Goal: Use online tool/utility: Use online tool/utility

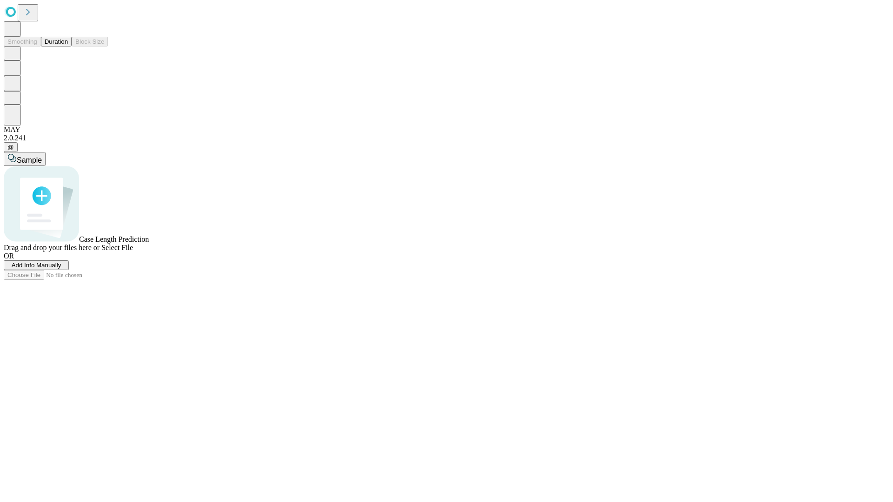
click at [68, 47] on button "Duration" at bounding box center [56, 42] width 31 height 10
click at [61, 269] on span "Add Info Manually" at bounding box center [37, 265] width 50 height 7
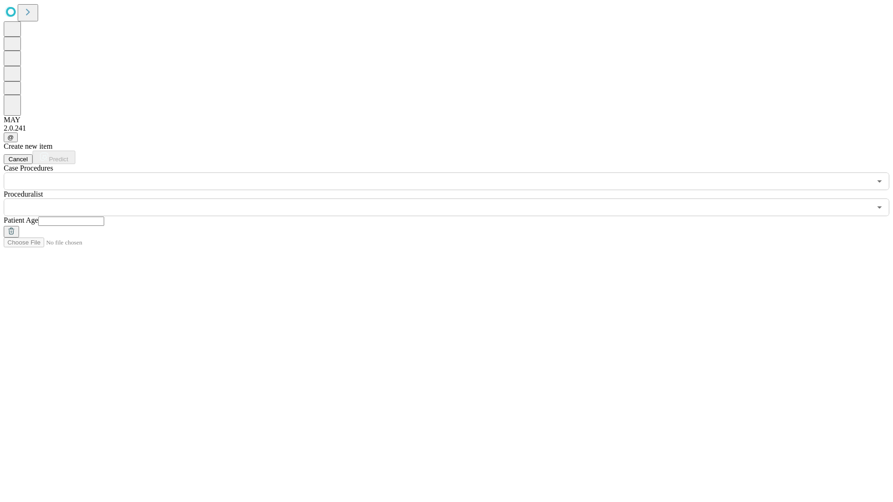
click at [104, 217] on input "text" at bounding box center [71, 221] width 66 height 9
type input "**"
click at [453, 199] on input "text" at bounding box center [437, 208] width 867 height 18
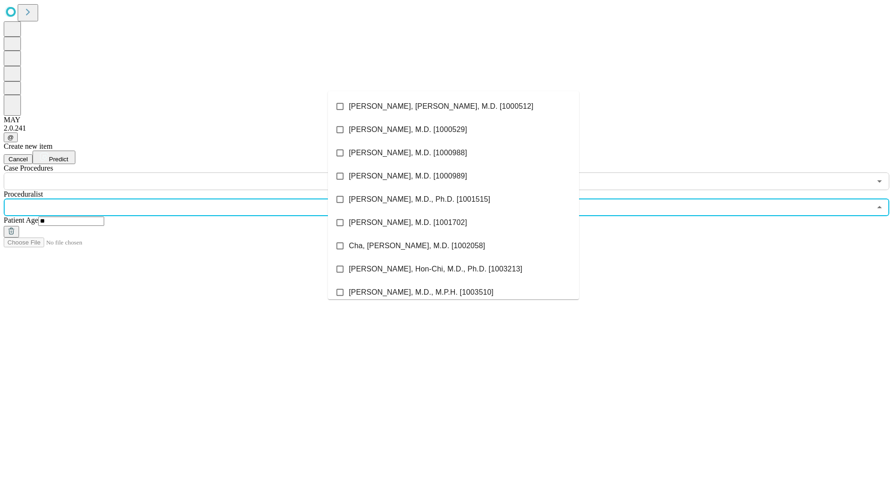
click at [453, 107] on li "[PERSON_NAME], [PERSON_NAME], M.D. [1000512]" at bounding box center [453, 106] width 251 height 23
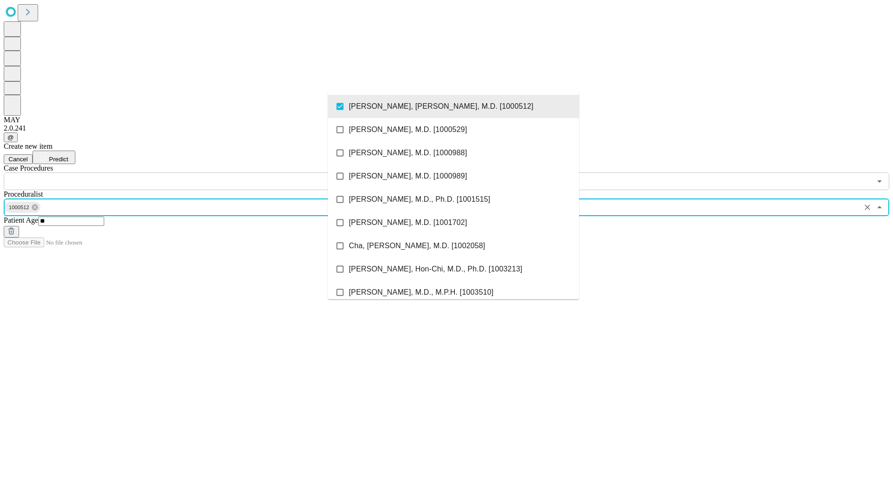
click at [195, 173] on input "text" at bounding box center [437, 182] width 867 height 18
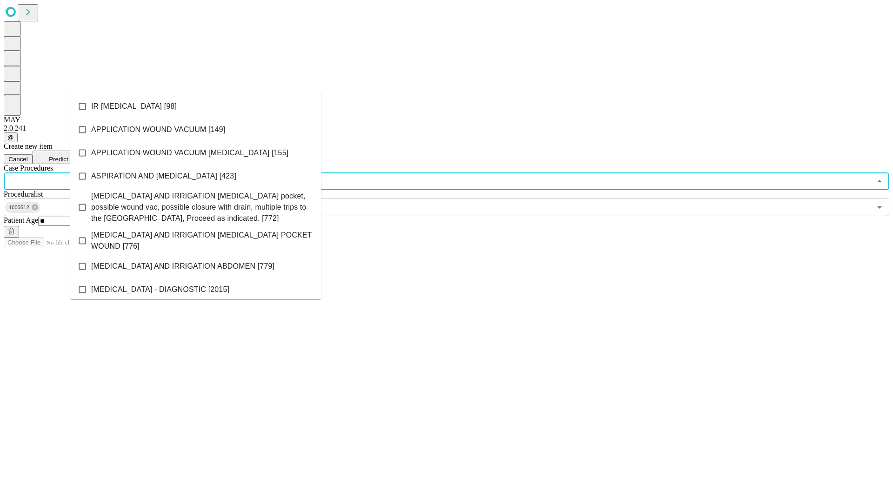
click at [196, 107] on li "IR [MEDICAL_DATA] [98]" at bounding box center [195, 106] width 251 height 23
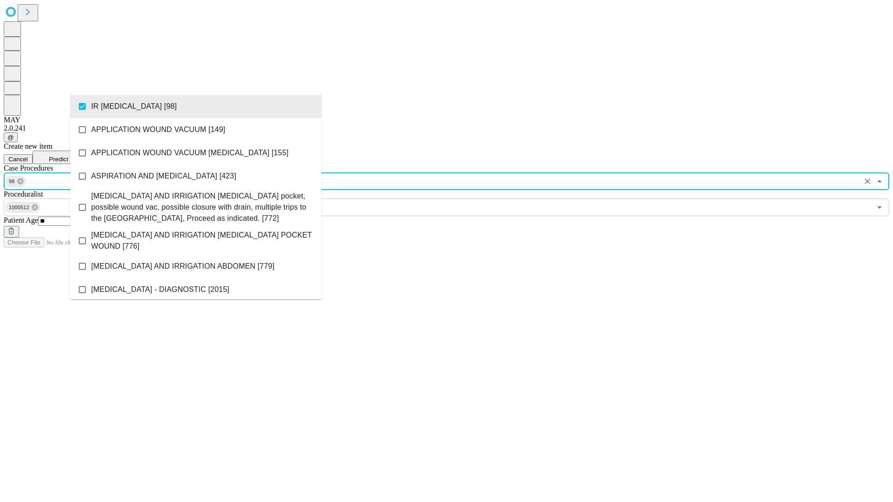
click at [68, 156] on span "Predict" at bounding box center [58, 159] width 19 height 7
